Goal: Navigation & Orientation: Find specific page/section

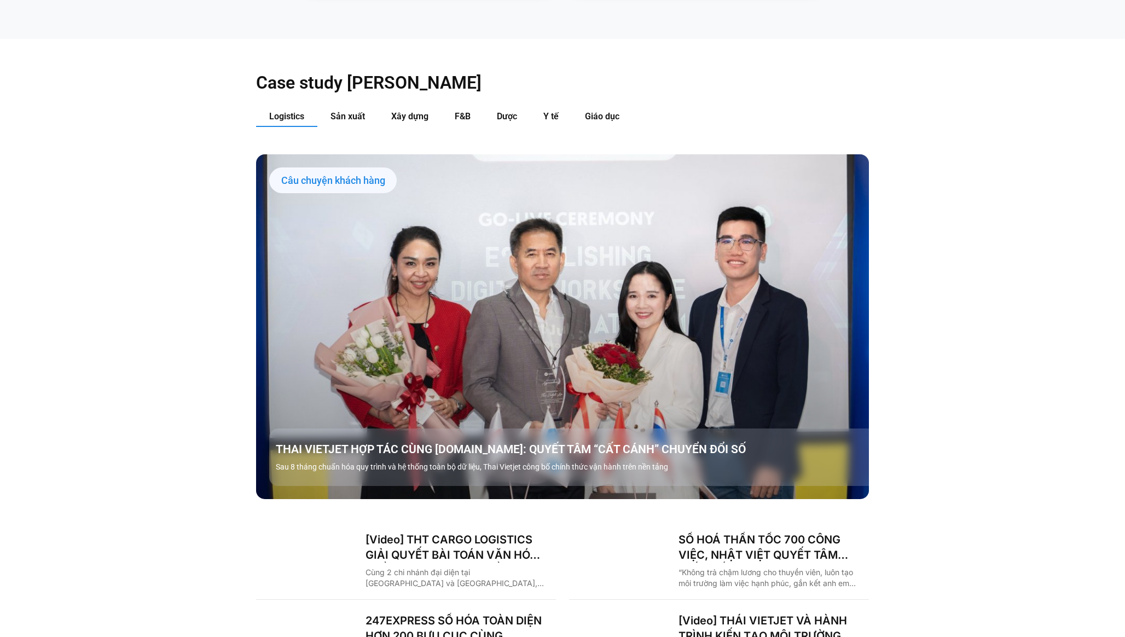
scroll to position [1333, 0]
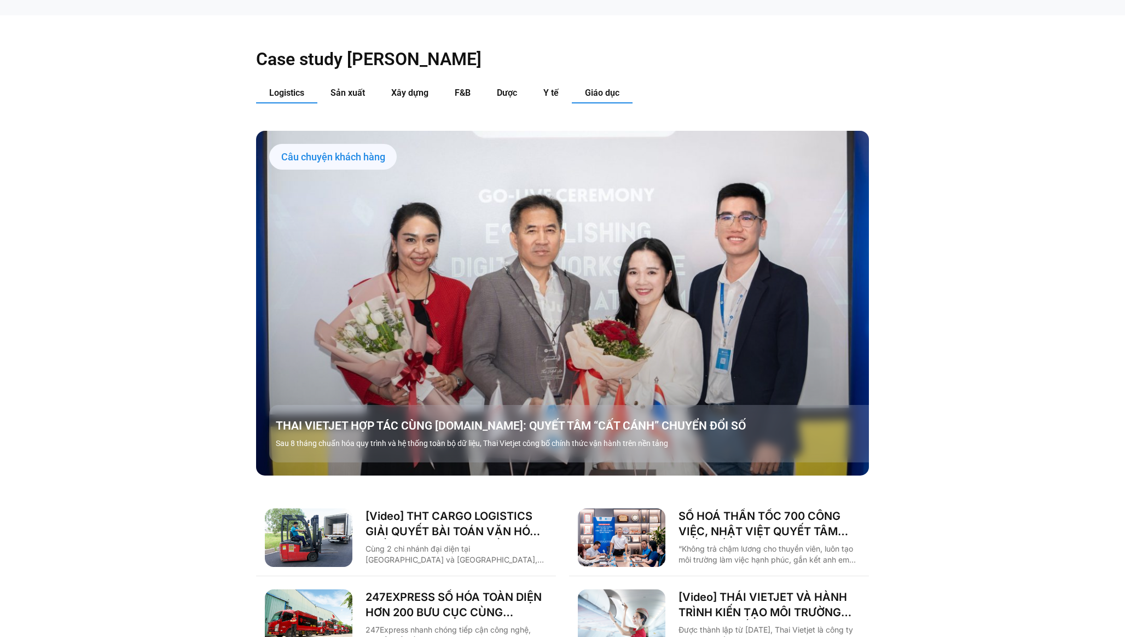
click at [598, 88] on span "Giáo dục" at bounding box center [602, 93] width 34 height 10
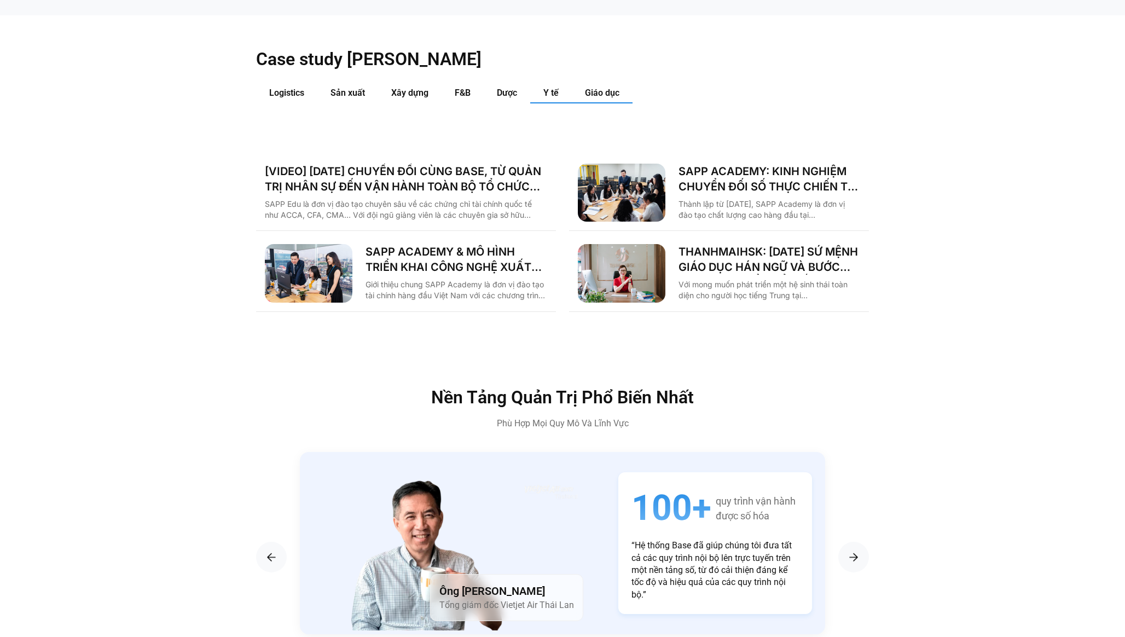
click at [558, 88] on span "Y tế" at bounding box center [550, 93] width 15 height 10
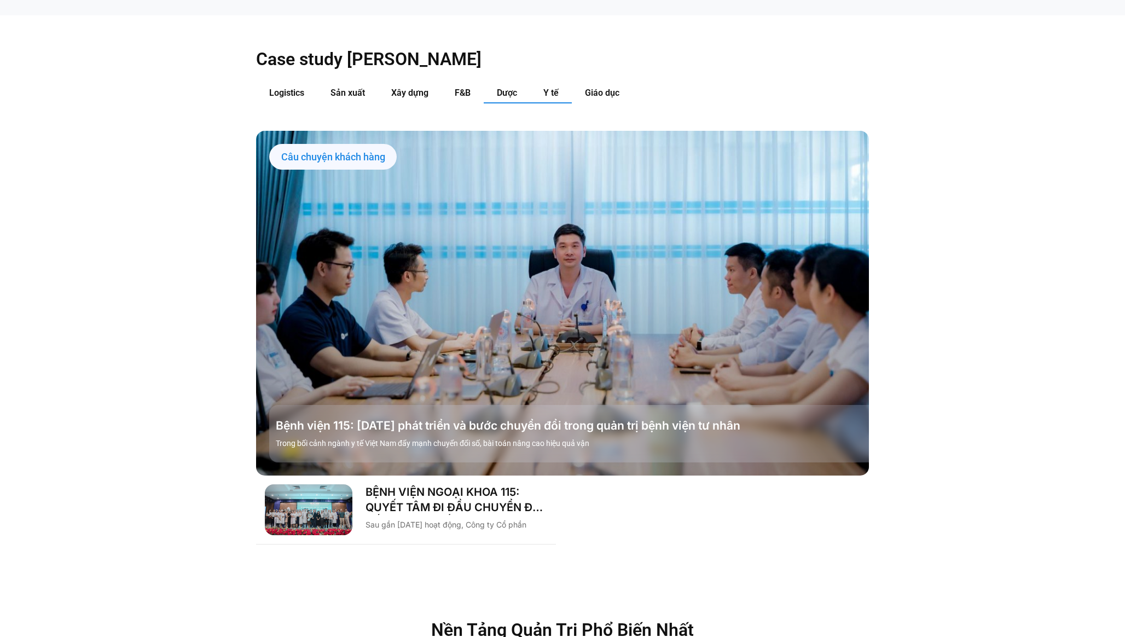
click at [513, 88] on span "Dược" at bounding box center [507, 93] width 20 height 10
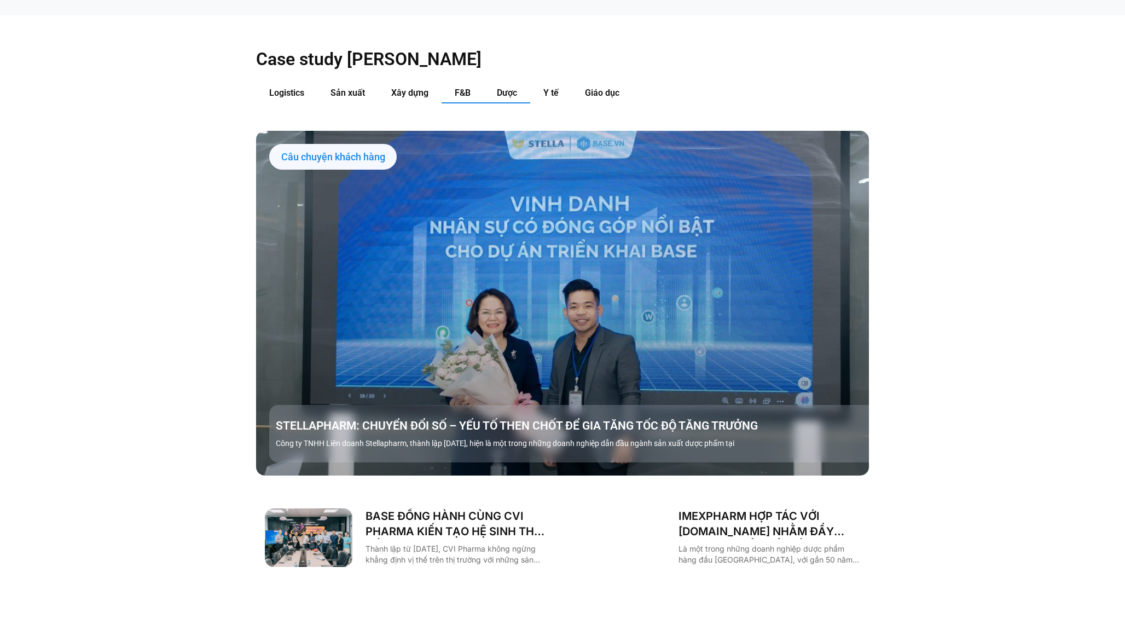
click at [467, 88] on span "F&B" at bounding box center [463, 93] width 16 height 10
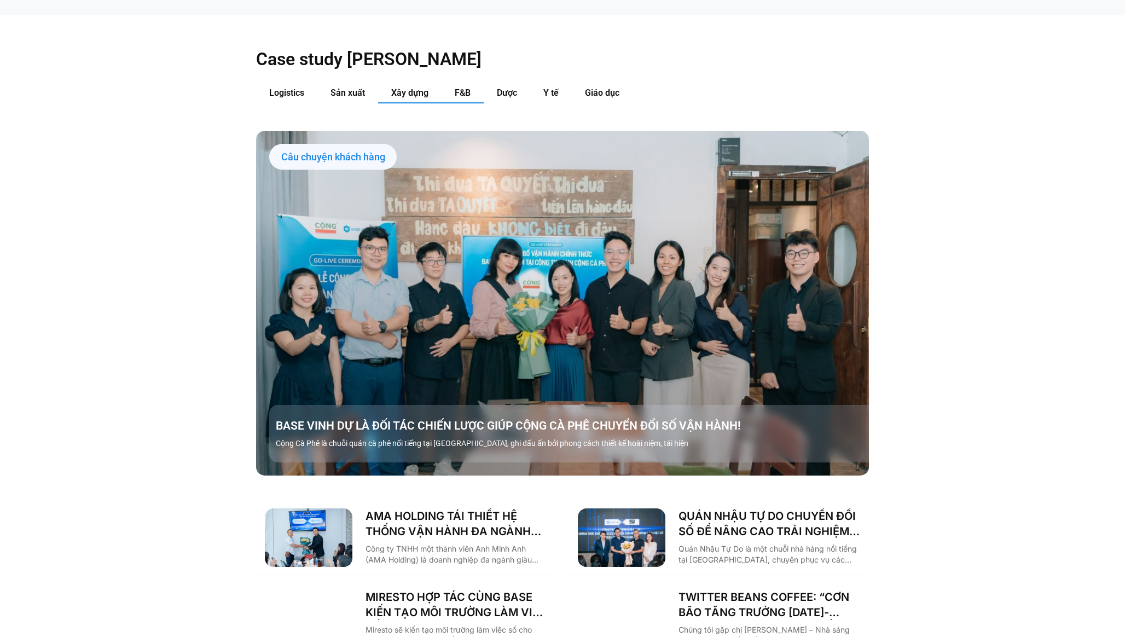
click at [405, 88] on span "Xây dựng" at bounding box center [409, 93] width 37 height 10
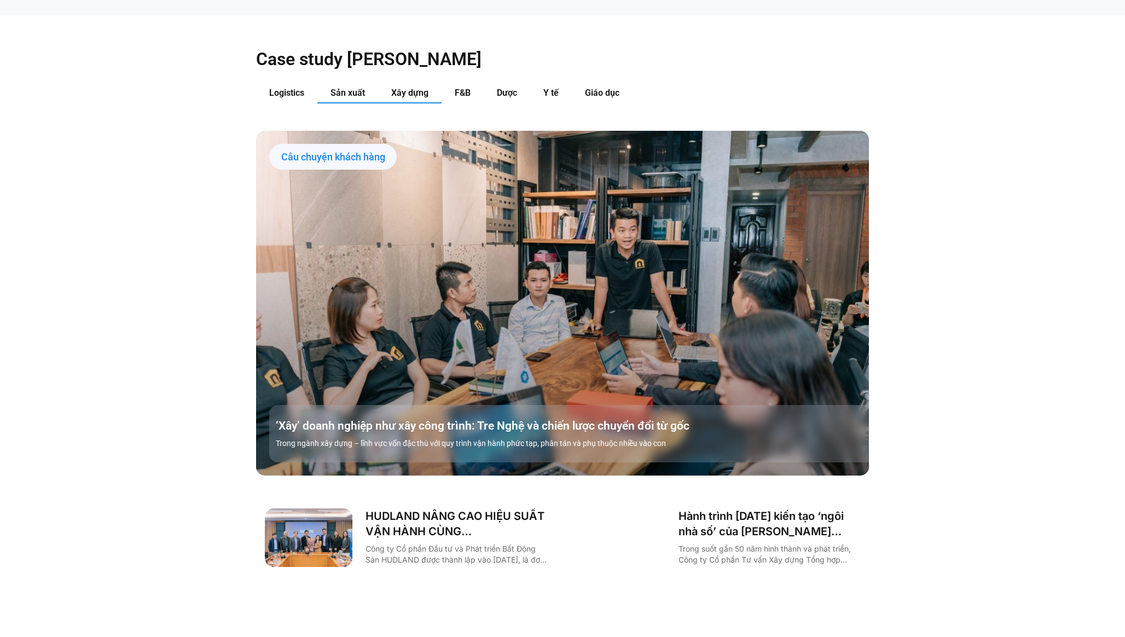
click at [350, 88] on span "Sản xuất" at bounding box center [348, 93] width 34 height 10
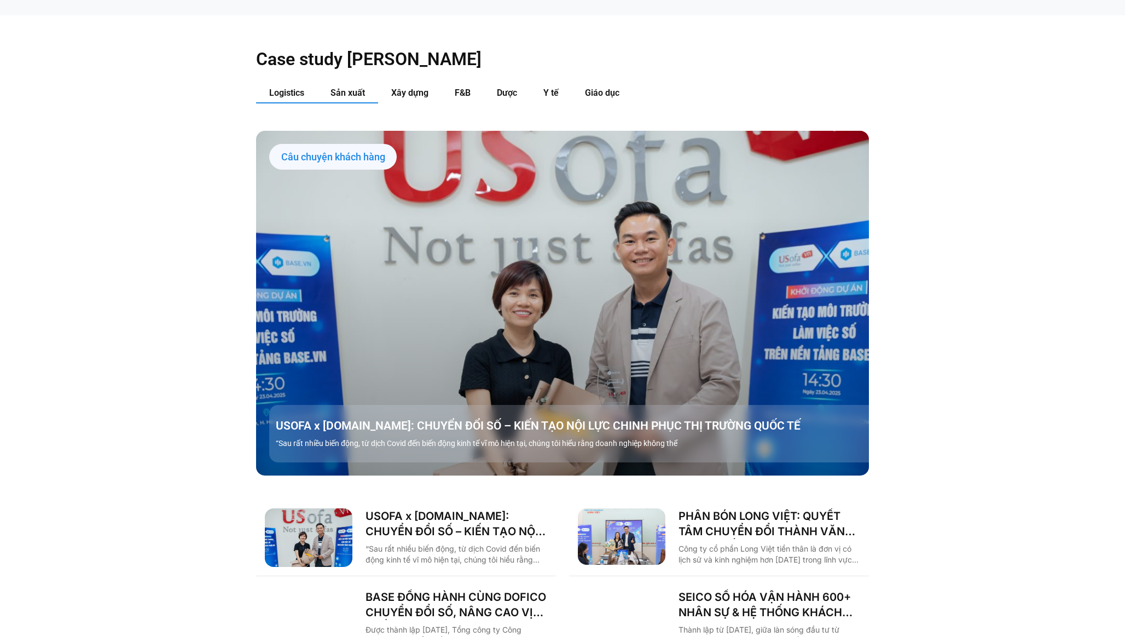
click at [293, 88] on span "Logistics" at bounding box center [286, 93] width 35 height 10
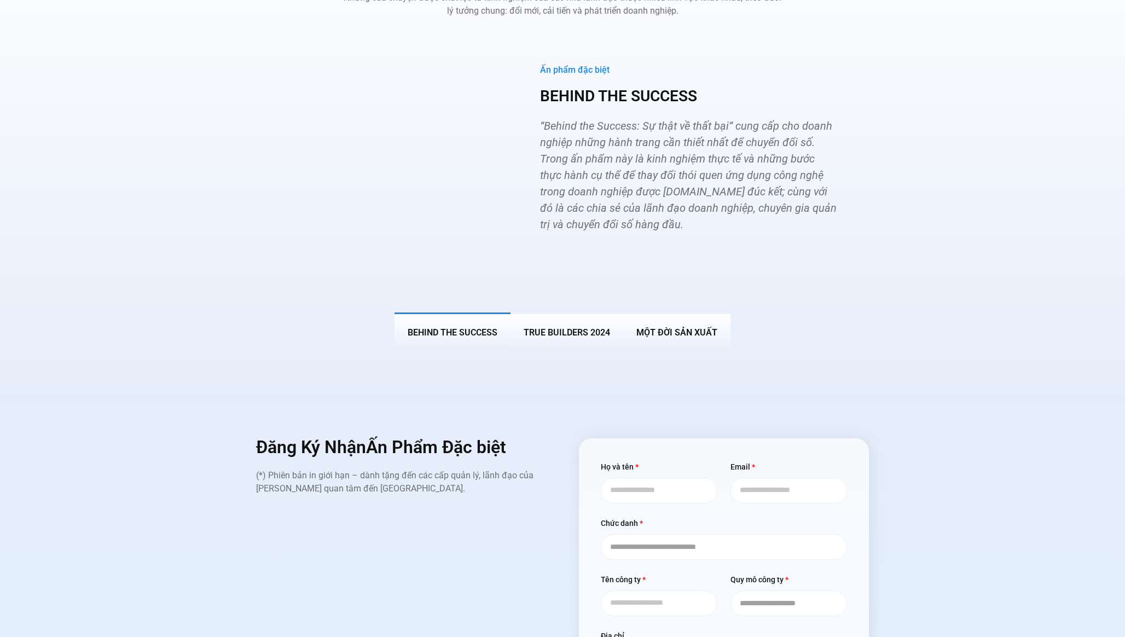
scroll to position [4064, 0]
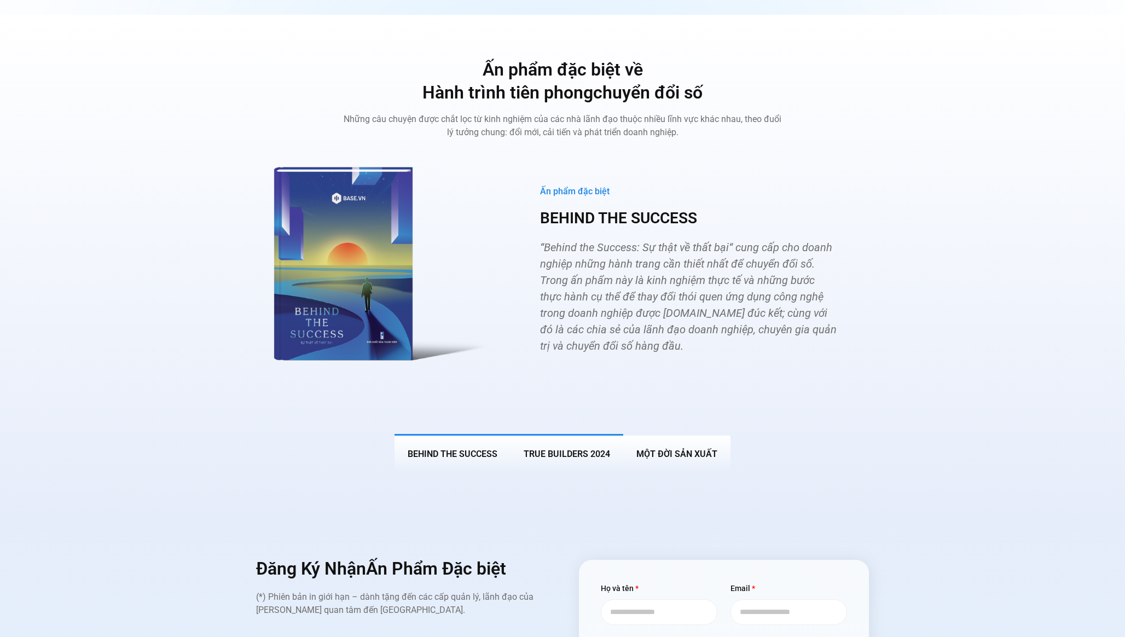
click at [555, 449] on span "True Builders 2024" at bounding box center [567, 454] width 86 height 10
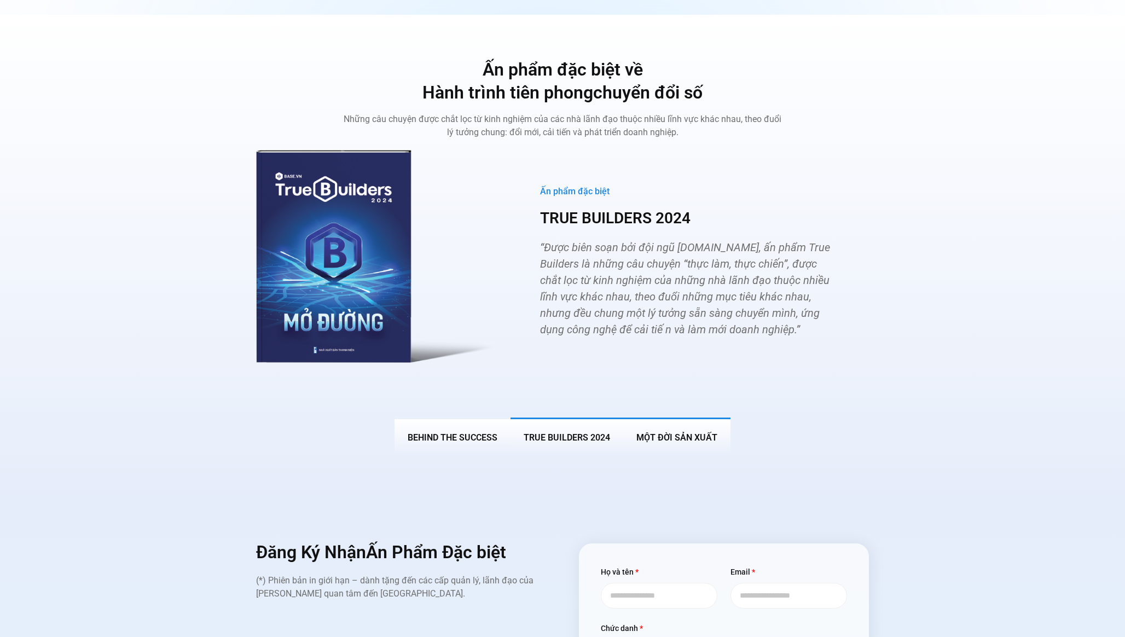
click at [650, 418] on button "MỘT ĐỜI SẢN XUẤT" at bounding box center [676, 437] width 107 height 38
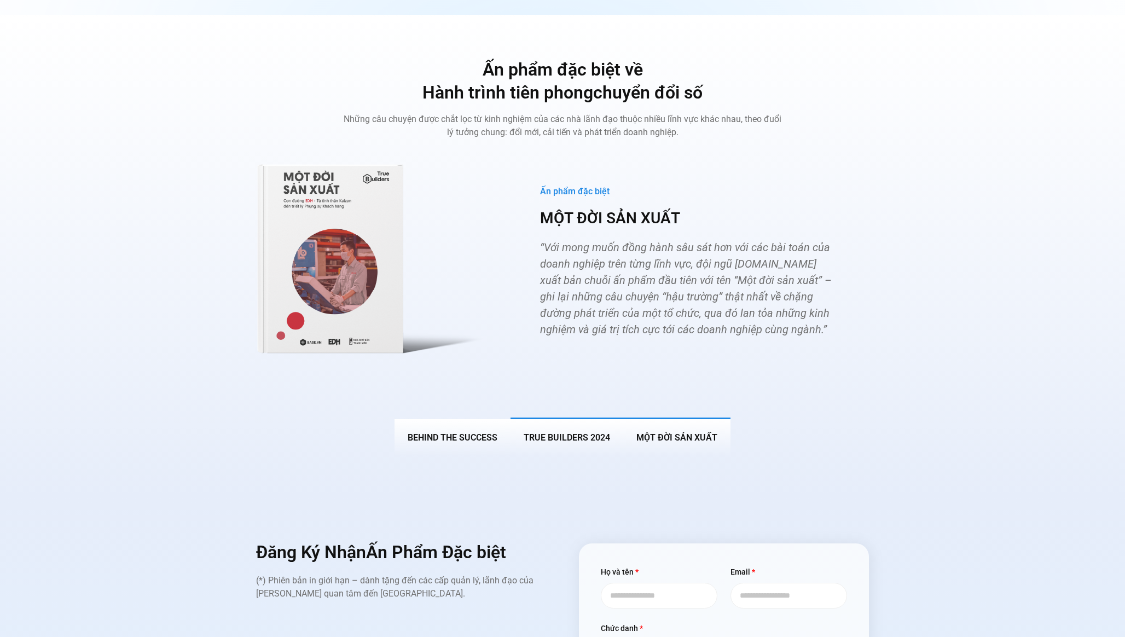
click at [569, 418] on button "True Builders 2024" at bounding box center [567, 437] width 113 height 38
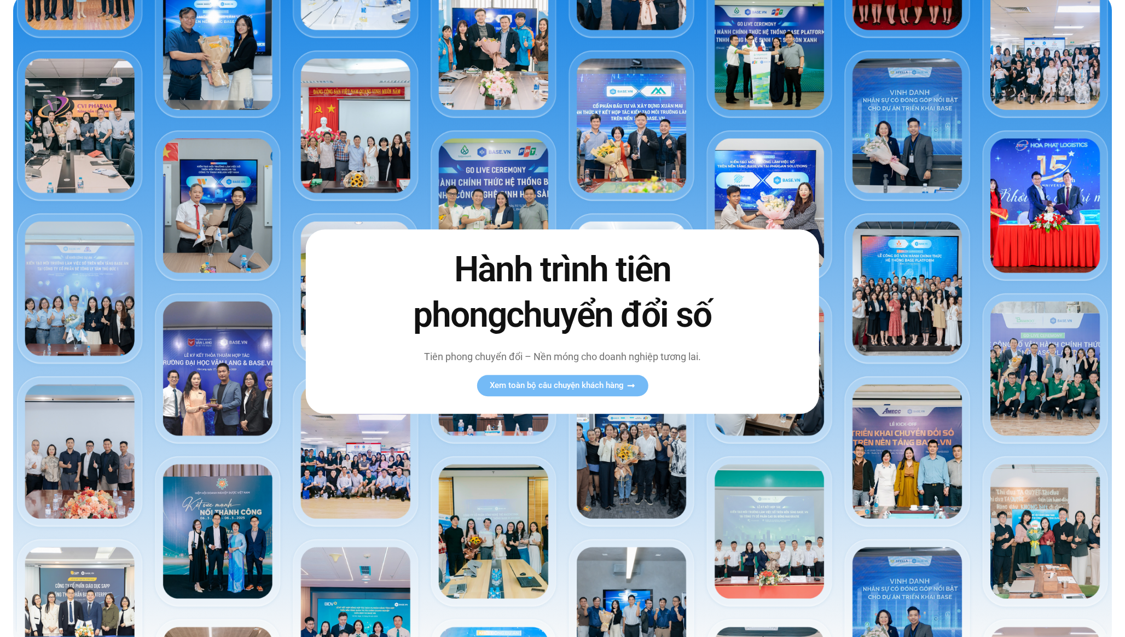
scroll to position [0, 0]
